Goal: Find specific page/section: Find specific page/section

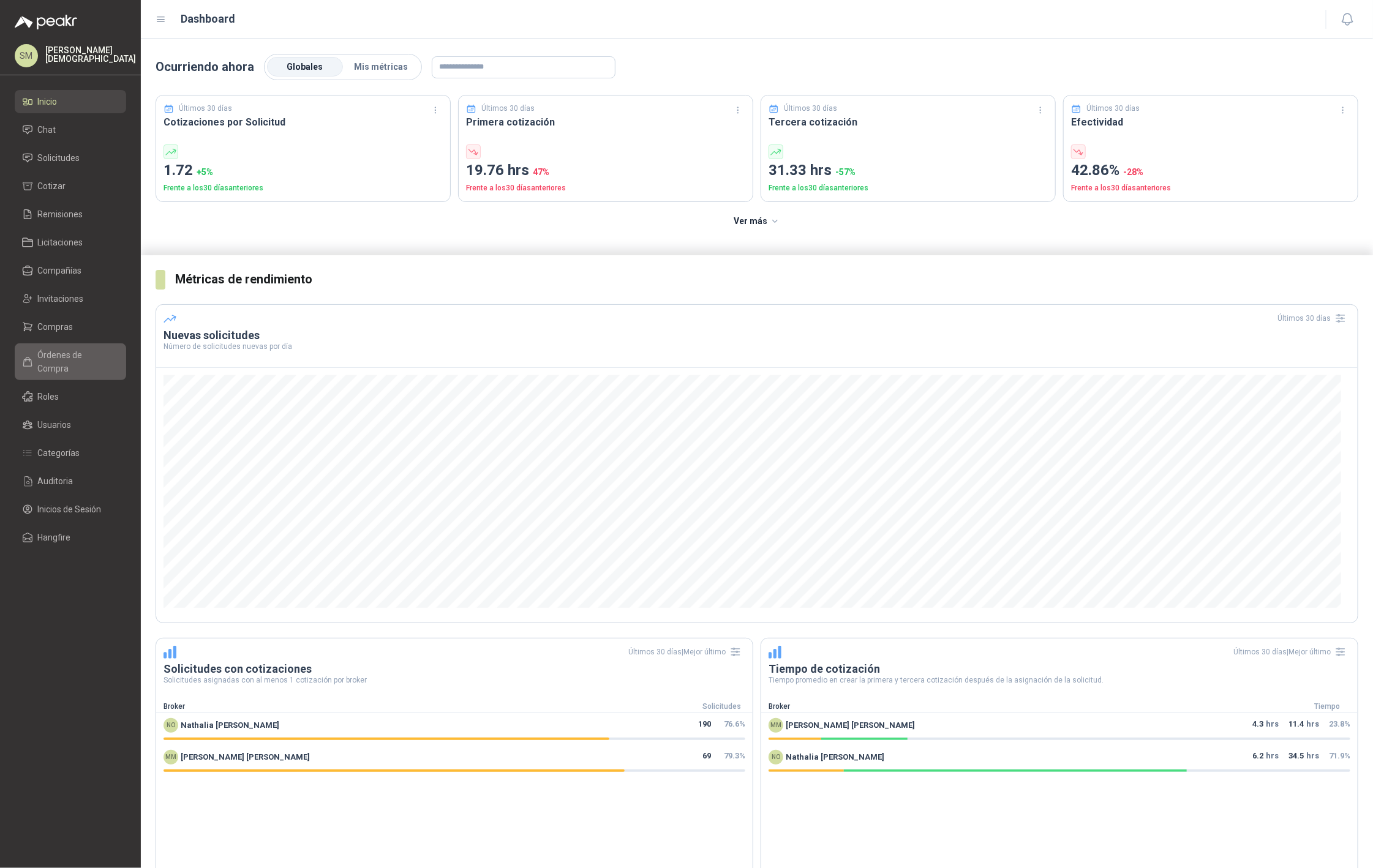
click at [71, 353] on span "Órdenes de Compra" at bounding box center [76, 362] width 76 height 27
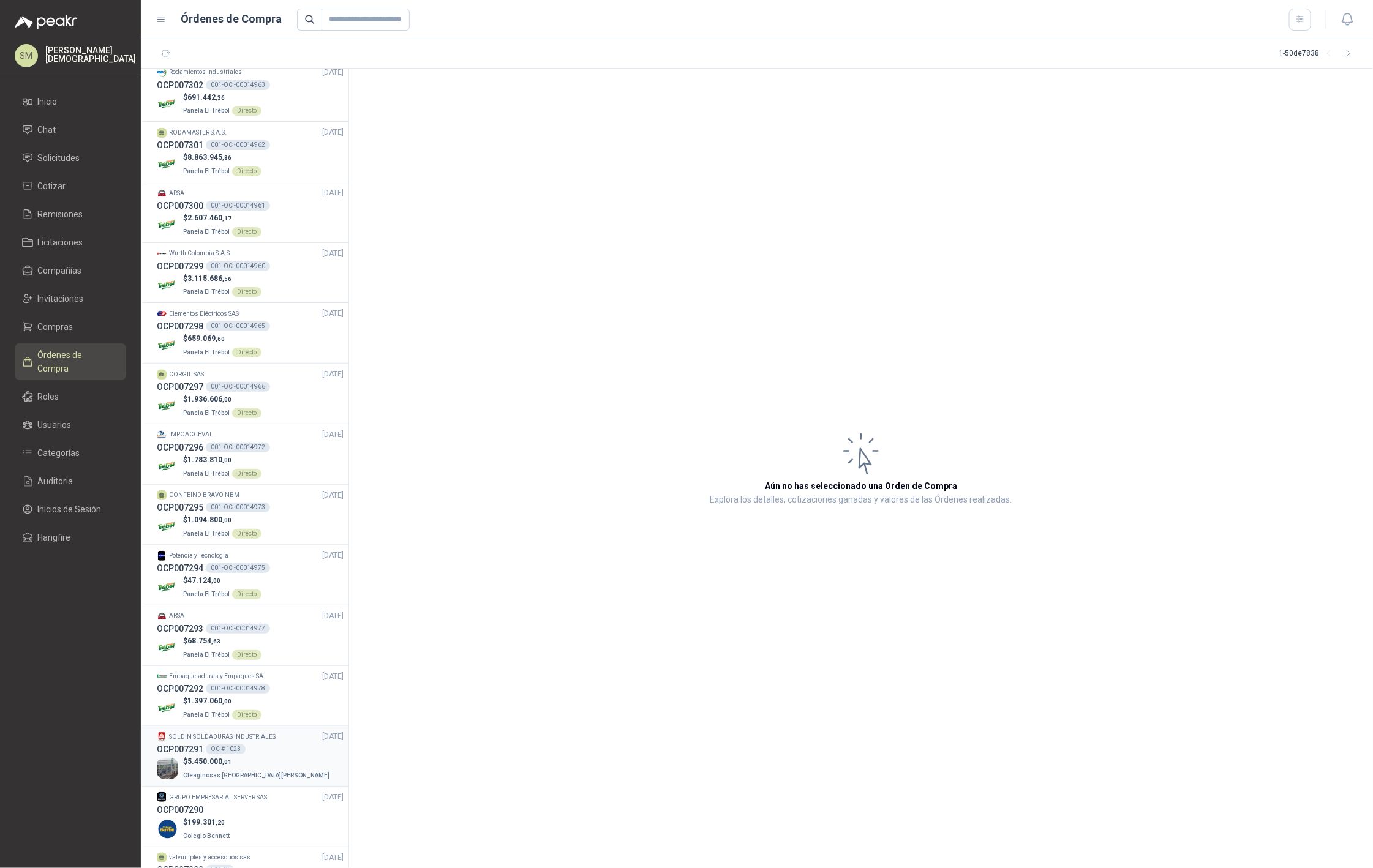
scroll to position [97, 0]
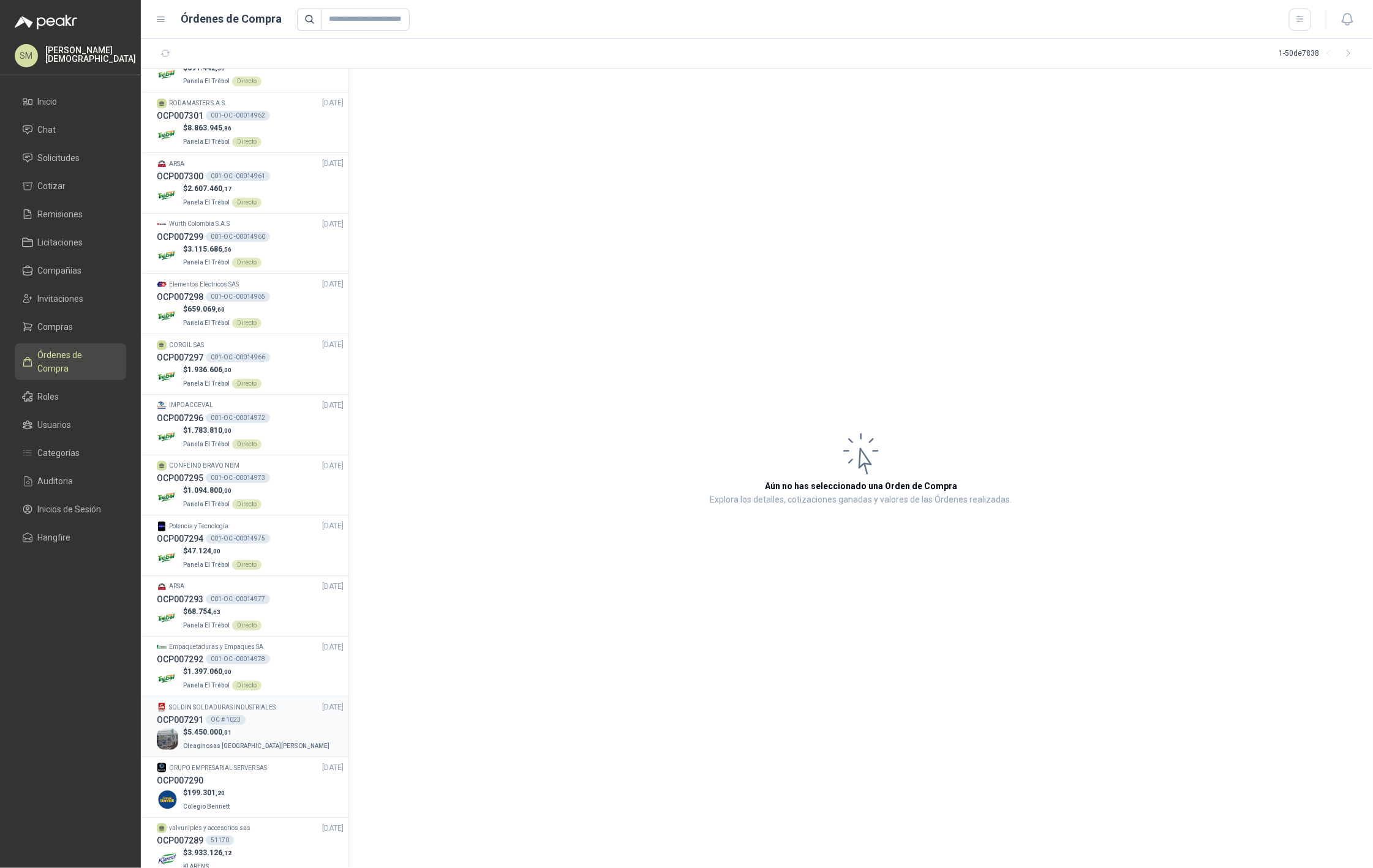
click at [255, 723] on div "OCP007291 OC # 1023" at bounding box center [250, 721] width 187 height 14
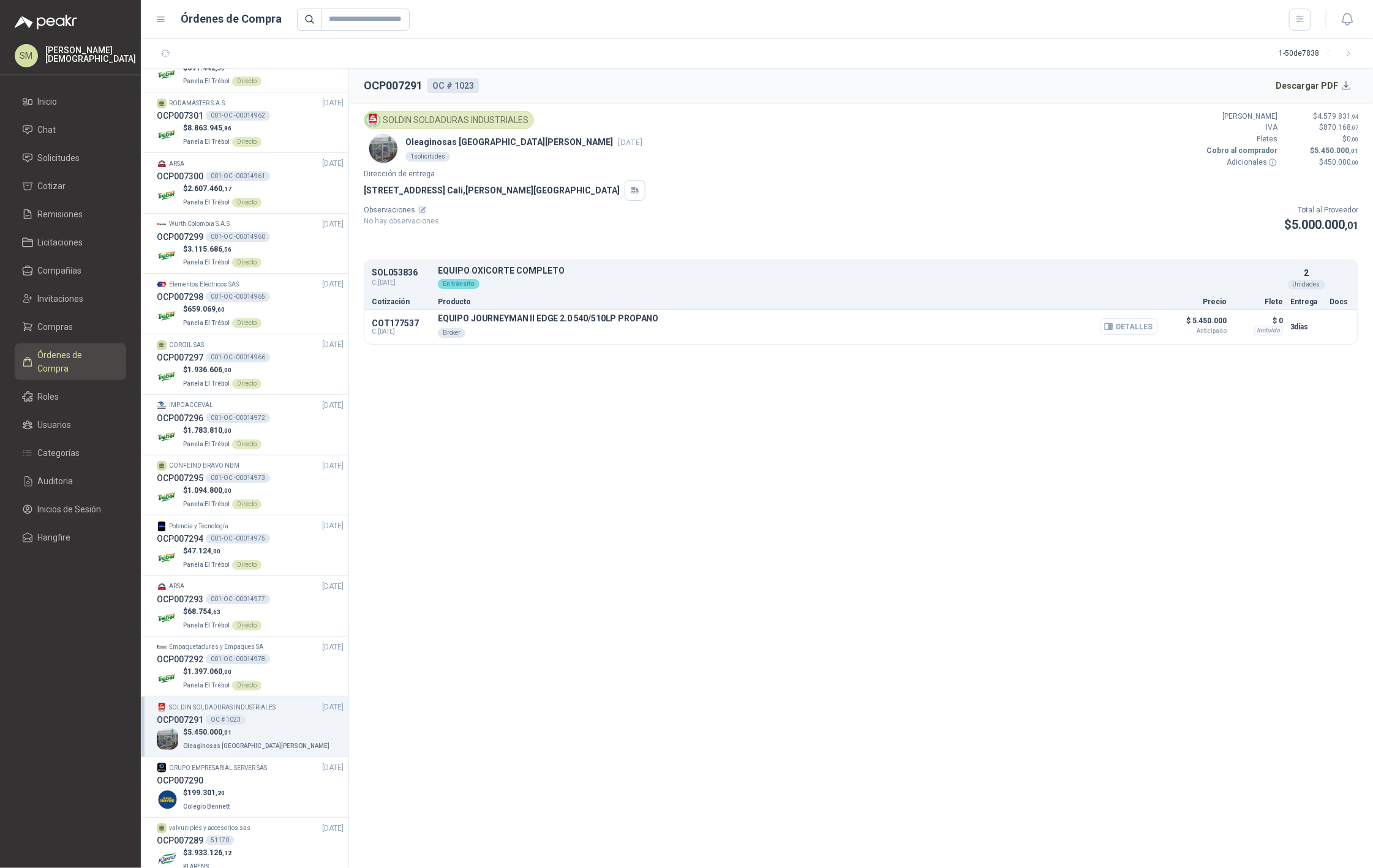
click at [1113, 328] on icon "button" at bounding box center [1108, 326] width 9 height 9
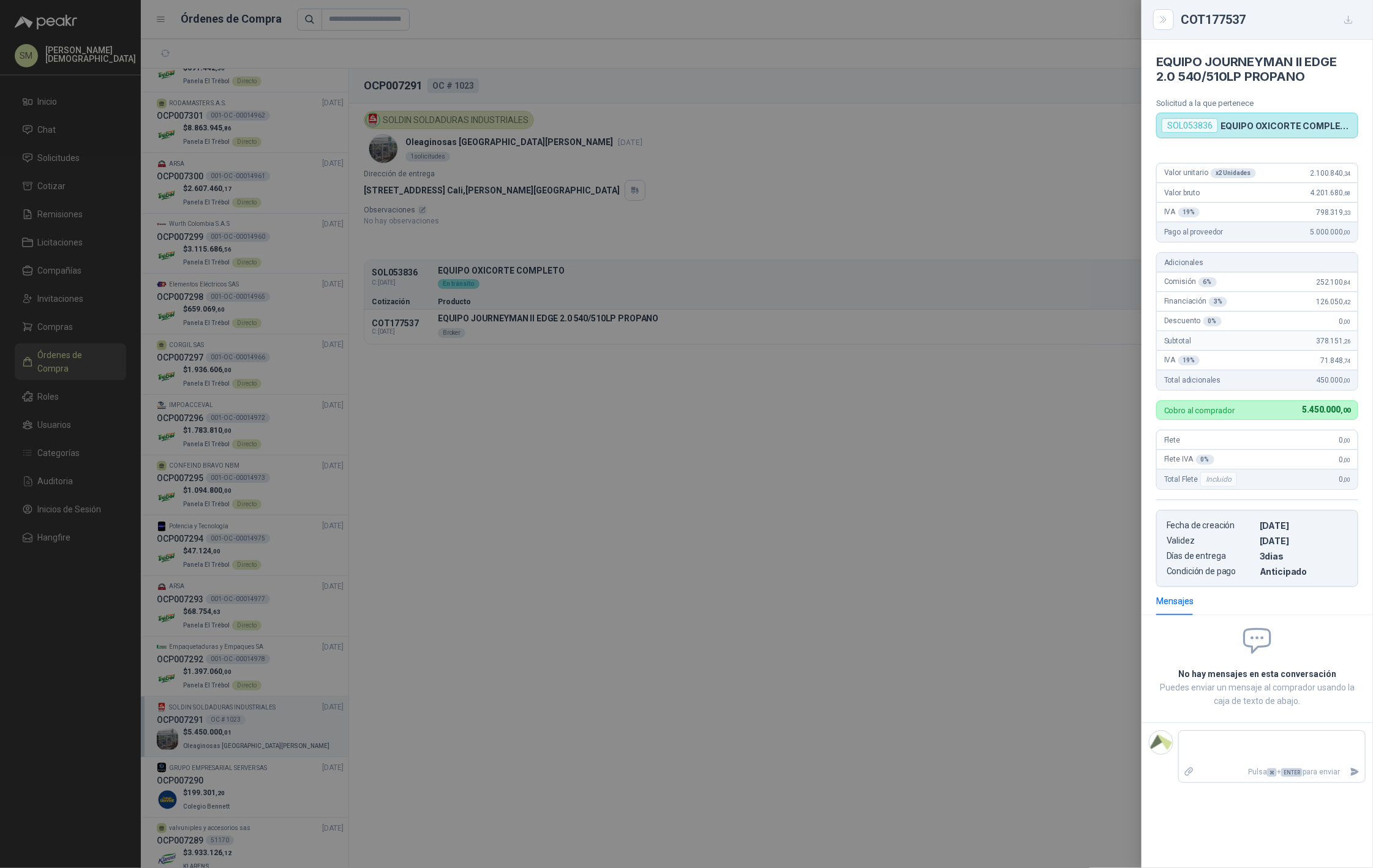
click at [777, 446] on div at bounding box center [686, 434] width 1373 height 868
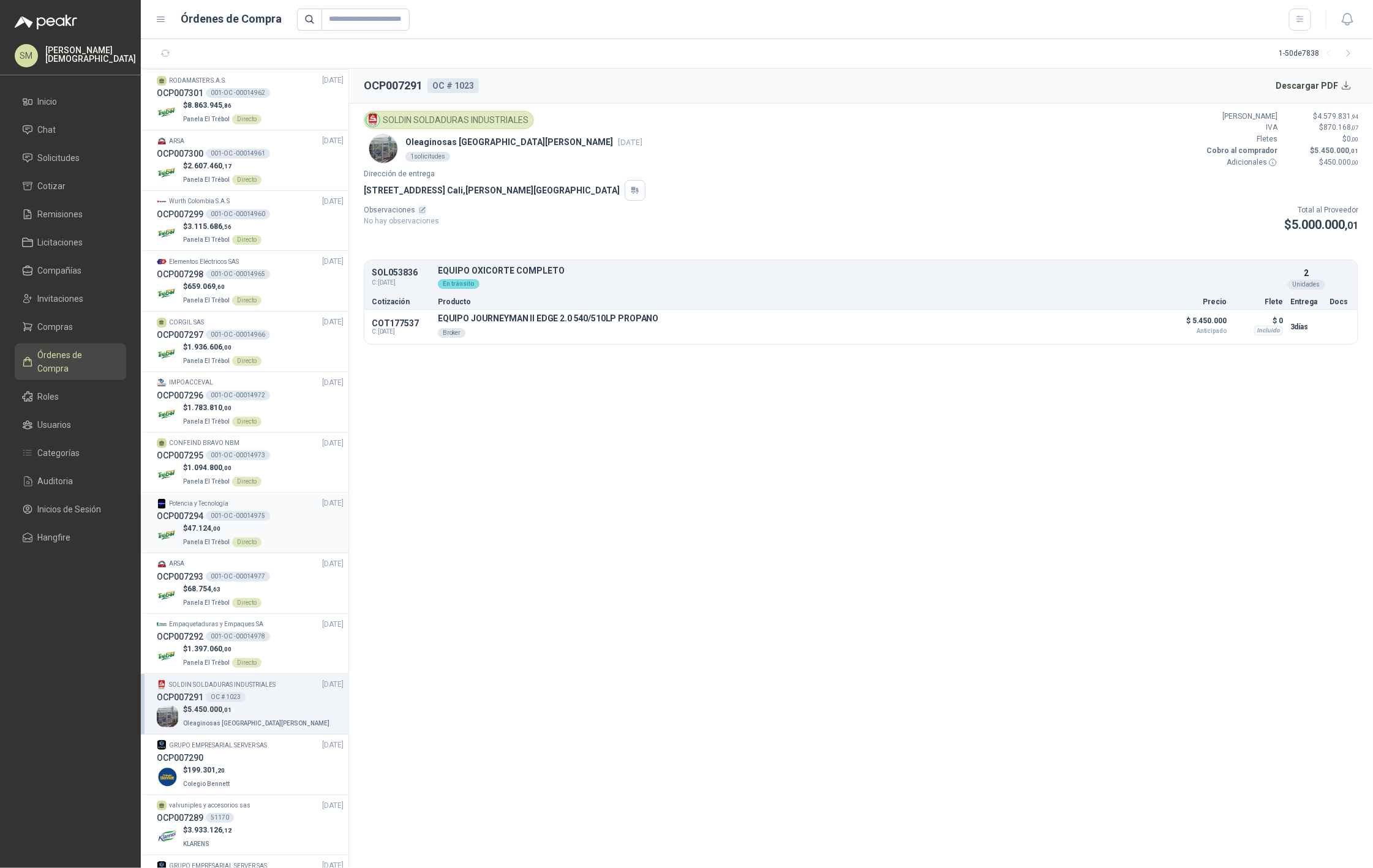
scroll to position [148, 0]
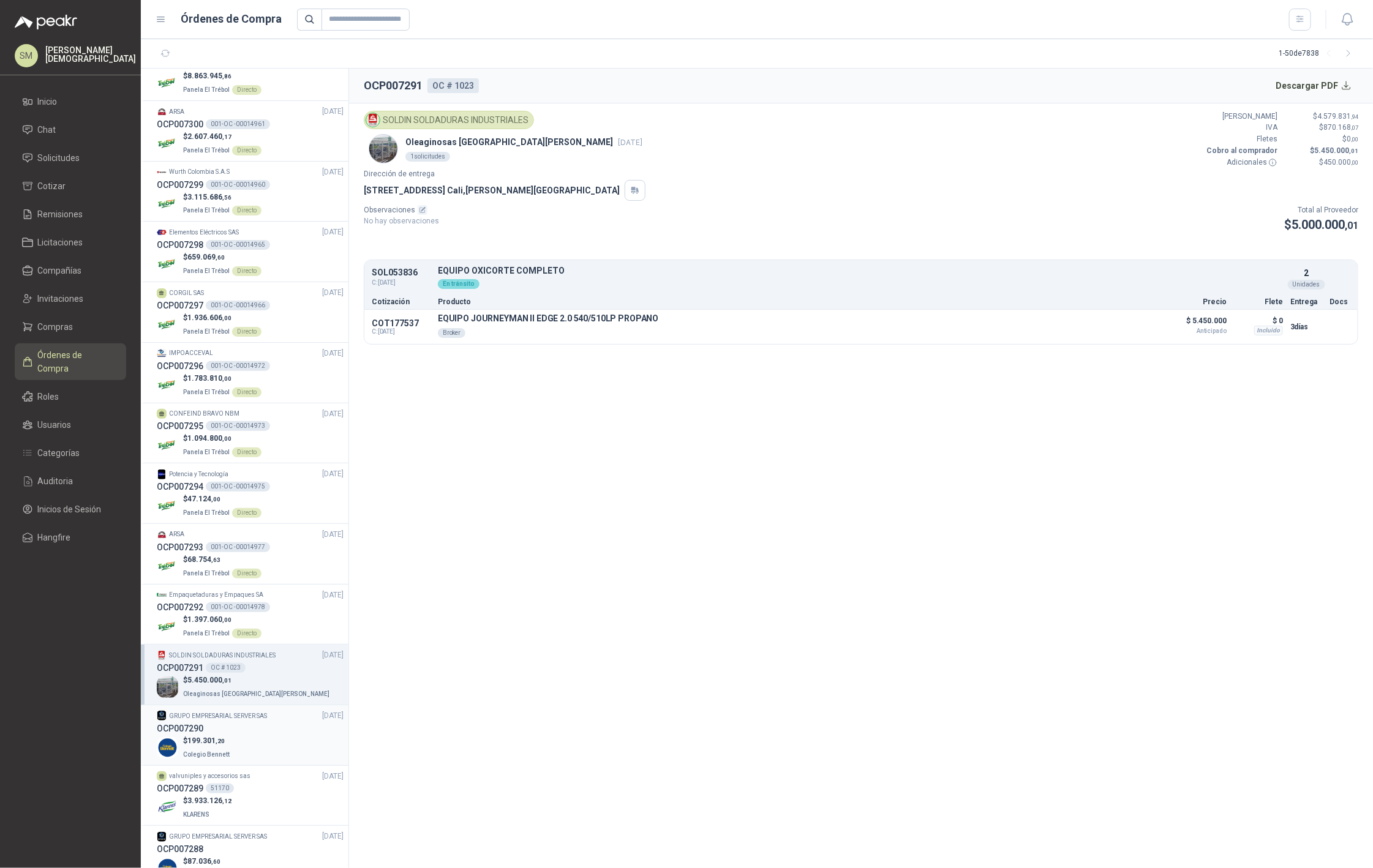
click at [270, 727] on div "OCP007290" at bounding box center [250, 728] width 187 height 14
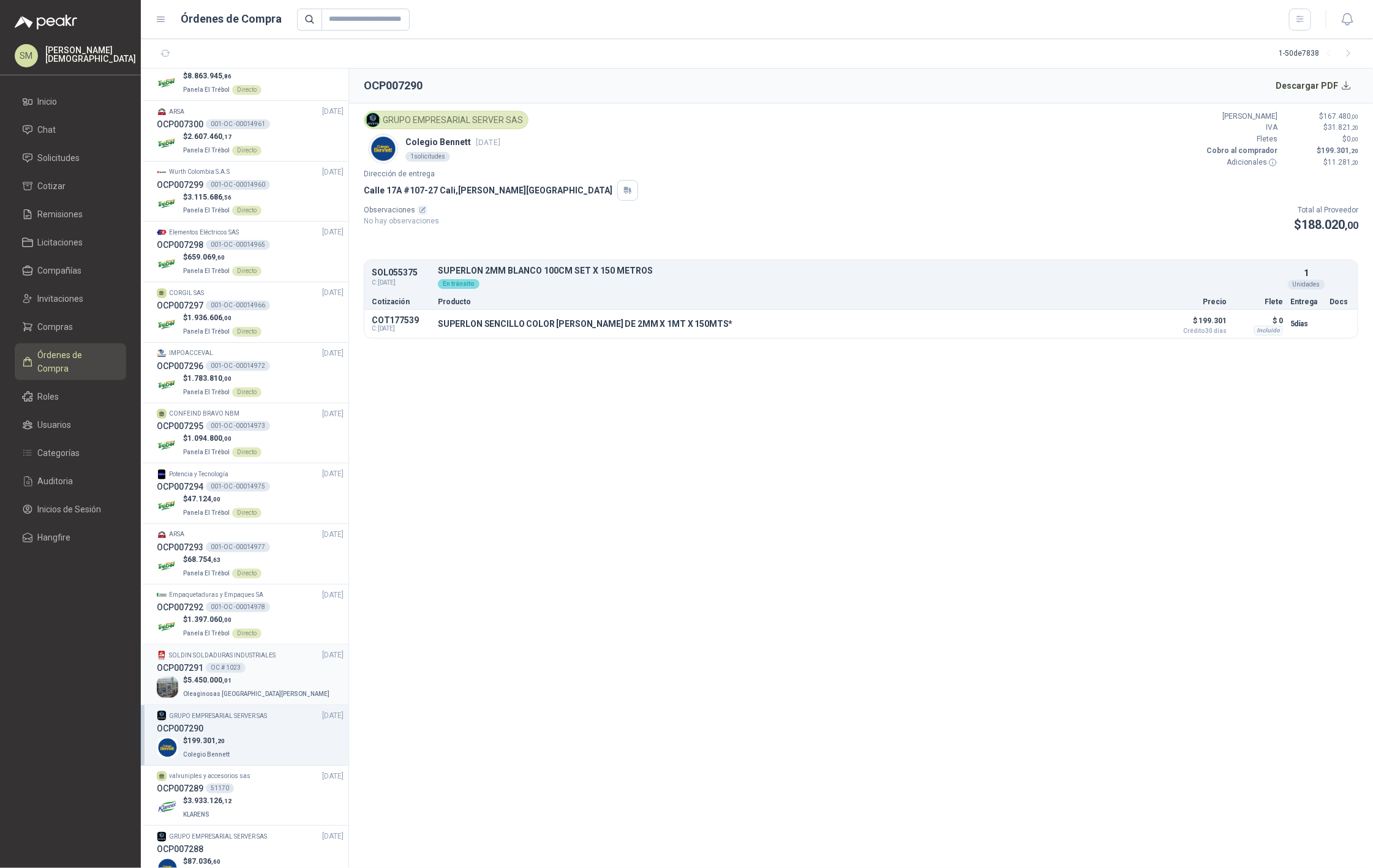
click at [259, 683] on div "$ 5.450.000 ,01 Oleaginosas [GEOGRAPHIC_DATA][PERSON_NAME]" at bounding box center [250, 687] width 187 height 25
